Goal: Navigation & Orientation: Understand site structure

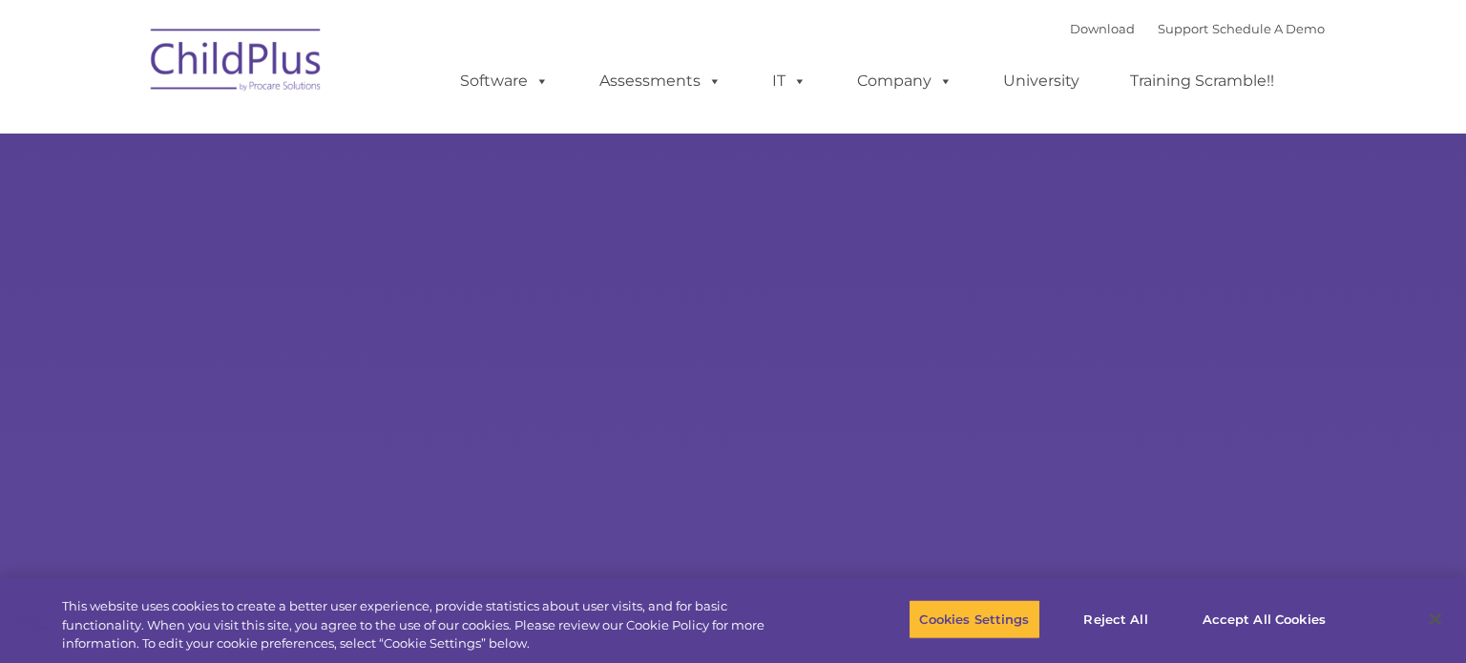
select select "MEDIUM"
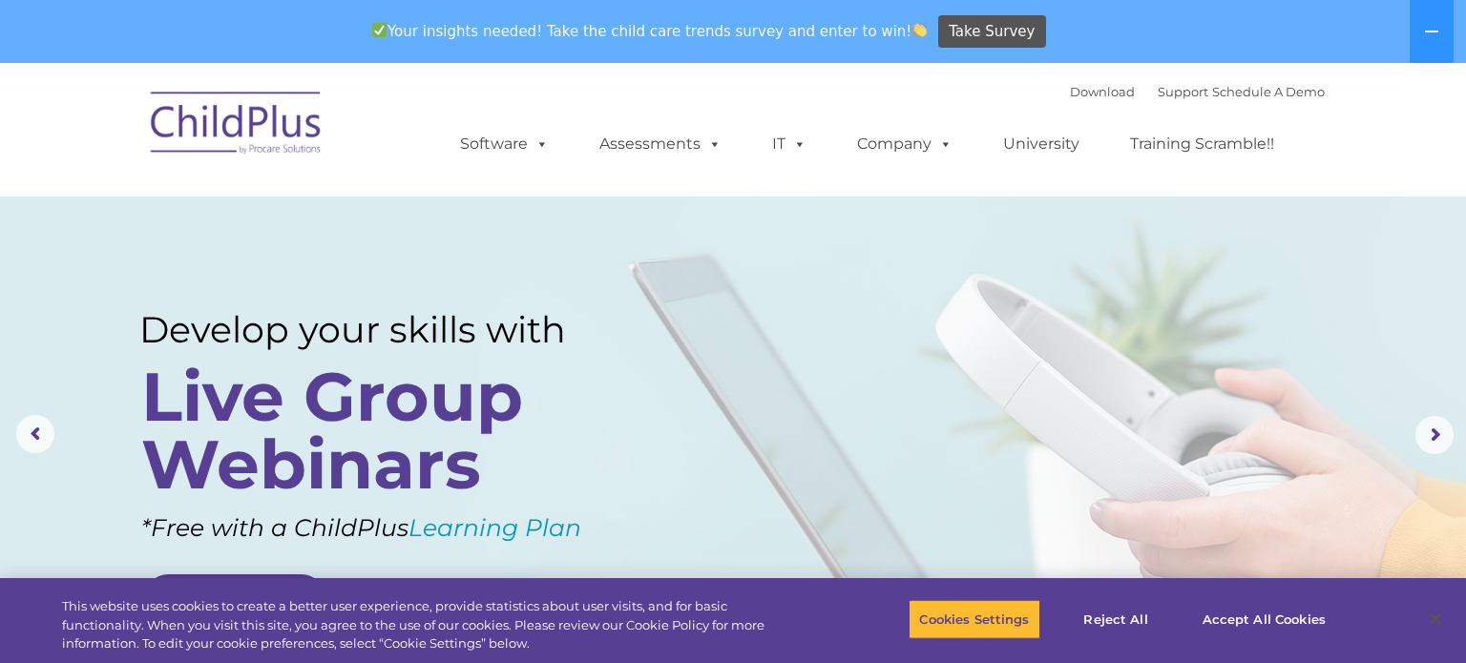
click at [78, 155] on nav "Download Support | Schedule A Demo  MENU MENU Software ChildPlus: The original…" at bounding box center [733, 130] width 1466 height 134
click at [1422, 32] on button at bounding box center [1432, 31] width 44 height 63
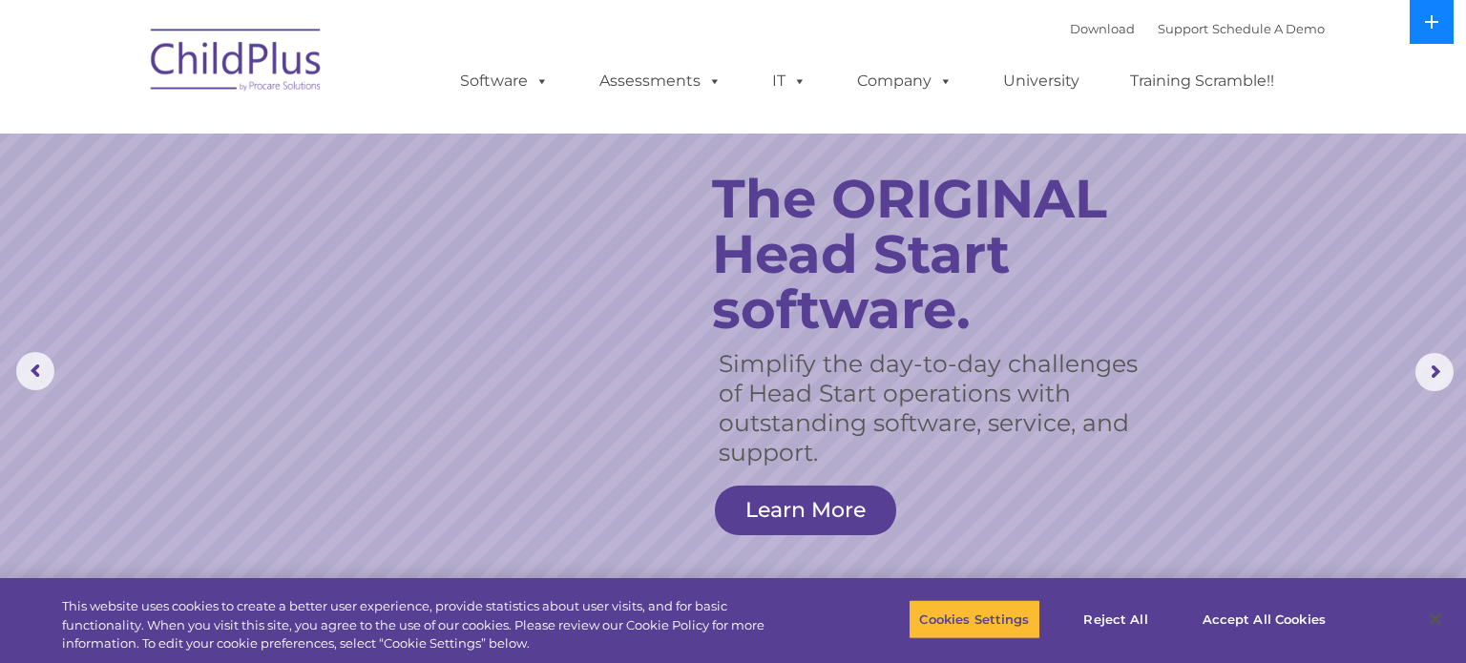
click at [1435, 22] on icon at bounding box center [1431, 21] width 13 height 13
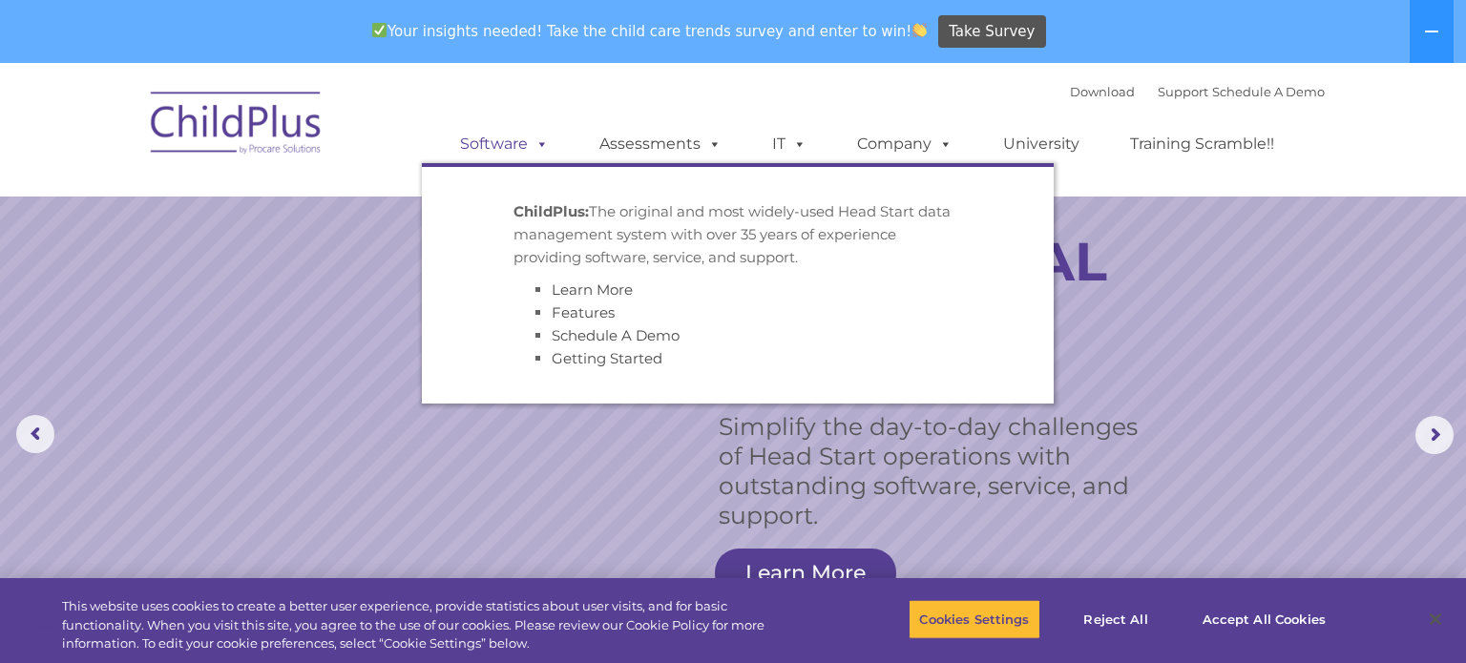
click at [506, 141] on link "Software" at bounding box center [504, 144] width 127 height 38
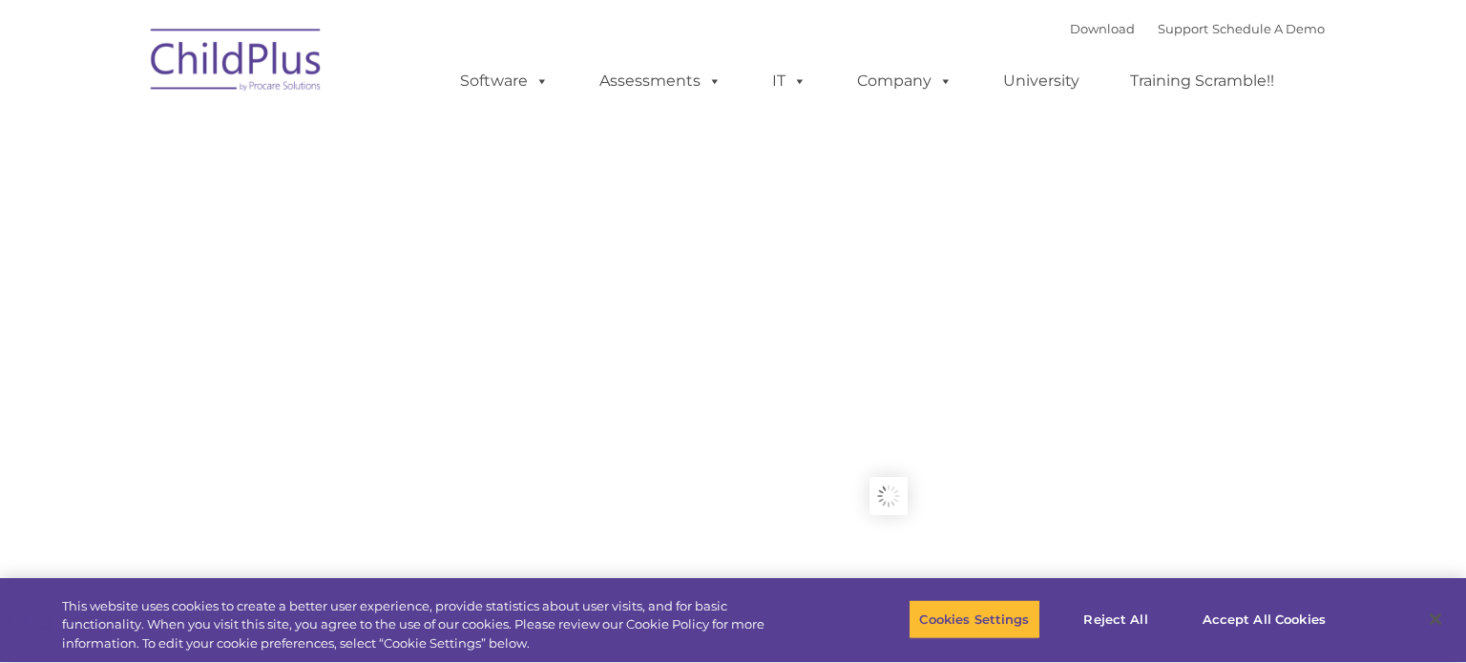
type input ""
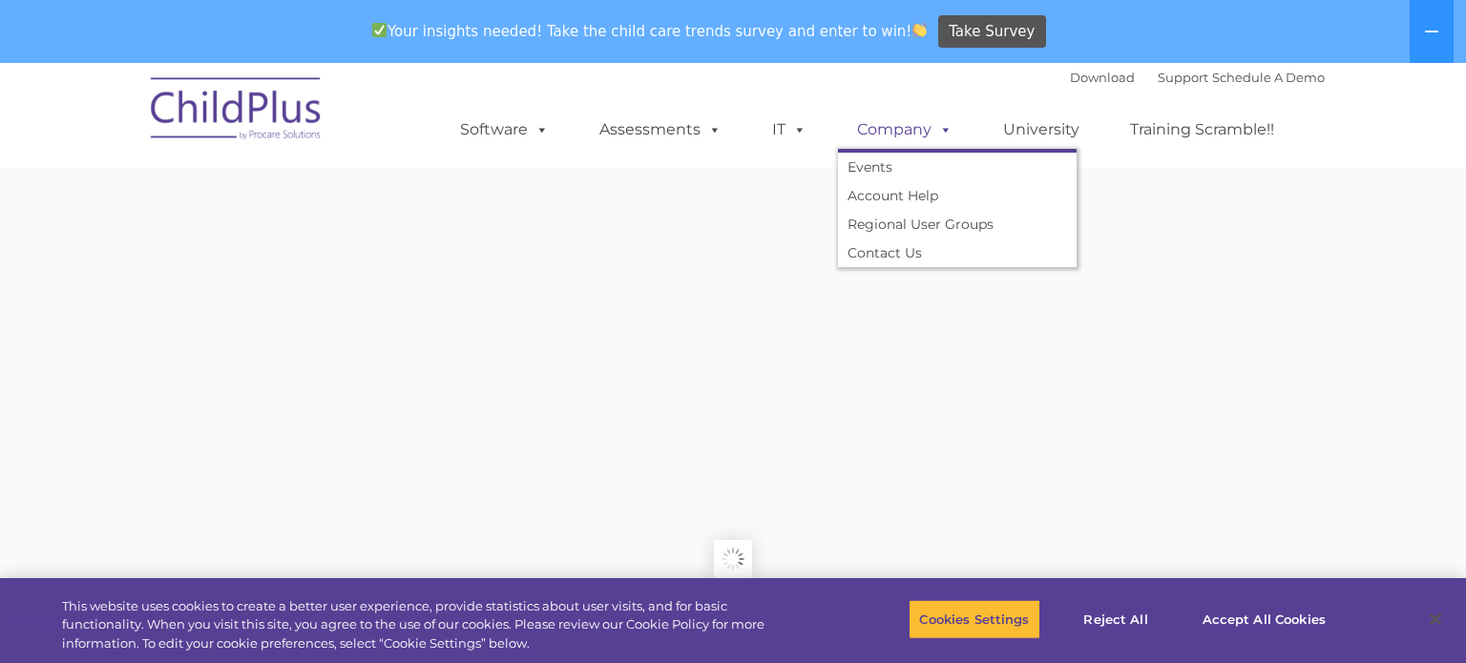
click at [919, 132] on link "Company" at bounding box center [905, 130] width 134 height 38
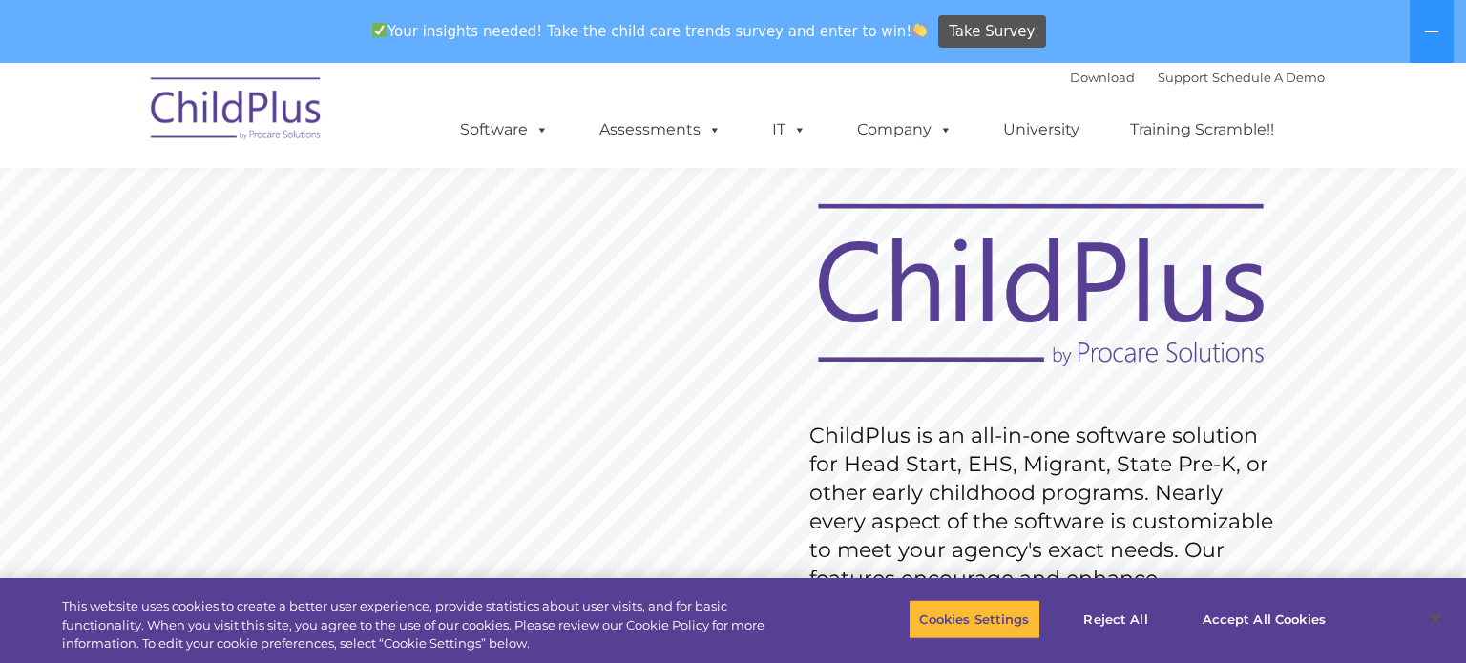
click at [735, 79] on div "Download Support | Schedule A Demo  MENU MENU Software ChildPlus: The original…" at bounding box center [873, 115] width 903 height 105
